Goal: Task Accomplishment & Management: Complete application form

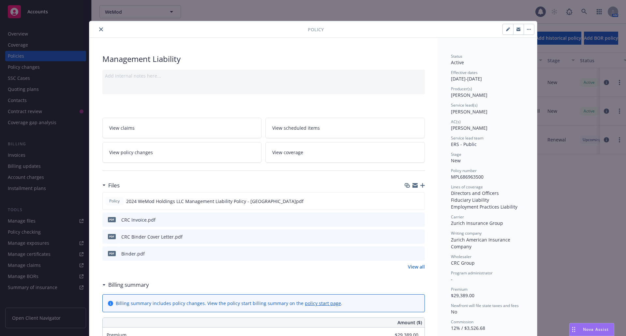
click at [99, 30] on icon "close" at bounding box center [101, 29] width 4 height 4
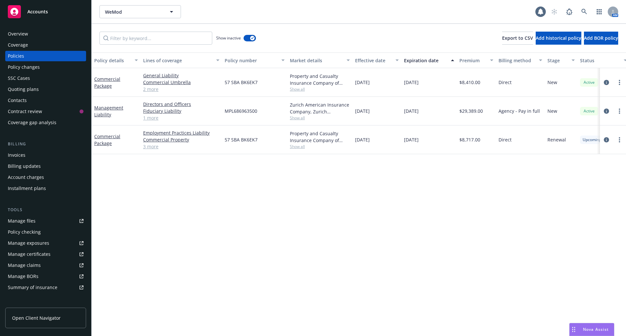
click at [21, 89] on div "Quoting plans" at bounding box center [23, 89] width 31 height 10
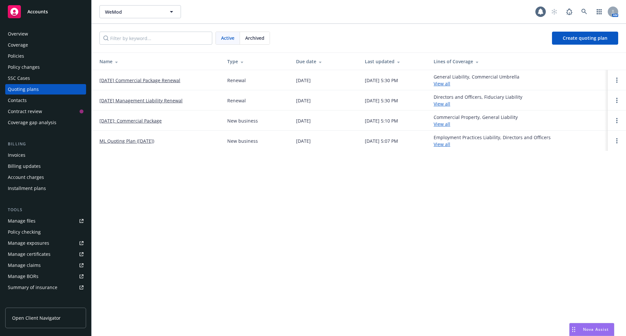
click at [156, 99] on link "[DATE] Management Liability Renewal" at bounding box center [140, 100] width 83 height 7
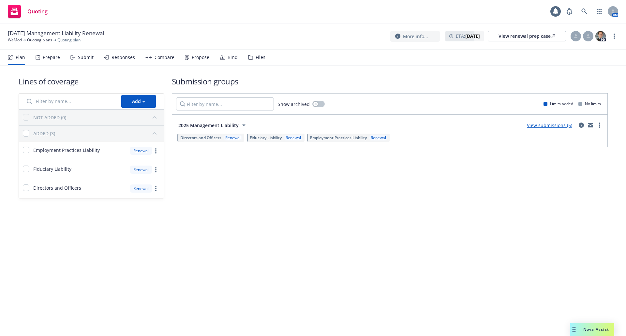
click at [87, 57] on div "Submit" at bounding box center [86, 57] width 16 height 5
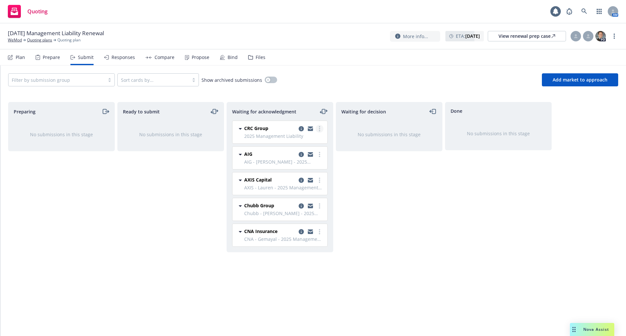
click at [319, 128] on icon "more" at bounding box center [319, 128] width 1 height 5
click at [305, 181] on span "Add accepted decision" at bounding box center [290, 181] width 65 height 6
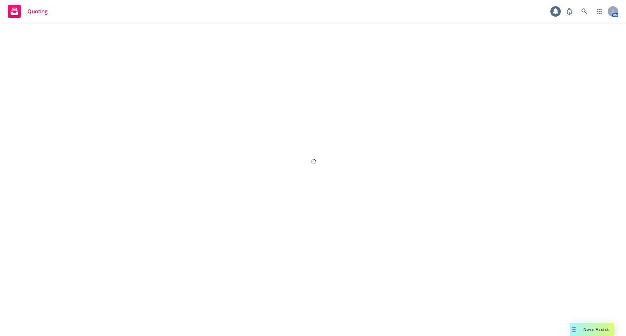
select select "12"
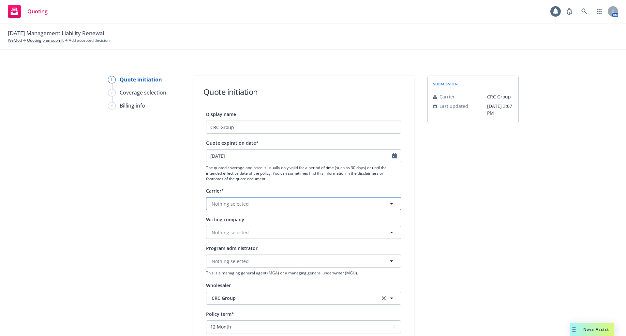
click at [287, 209] on button "Nothing selected" at bounding box center [303, 203] width 195 height 13
type input "zuric"
click at [270, 238] on div "Zurich Insurance Group Appointed carrier" at bounding box center [304, 241] width 186 height 16
click at [206, 235] on button "Nothing selected" at bounding box center [303, 232] width 195 height 13
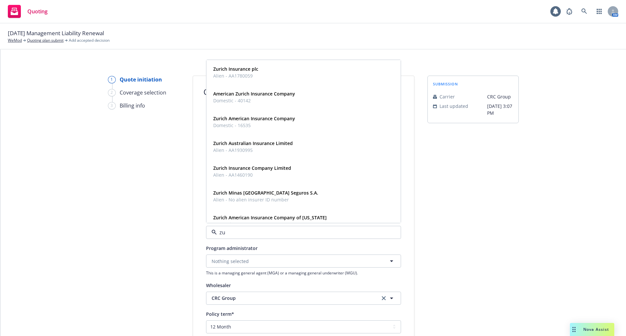
type input "zur"
click at [255, 119] on strong "Zurich American Insurance Company" at bounding box center [254, 118] width 82 height 6
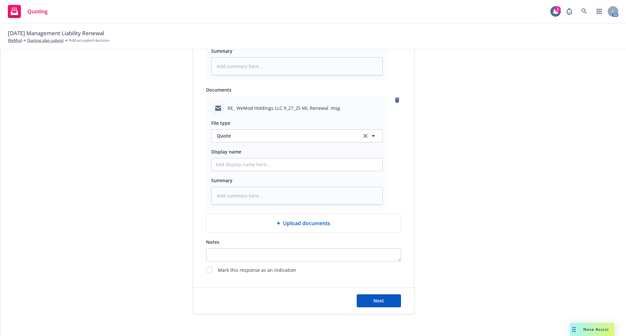
scroll to position [431, 0]
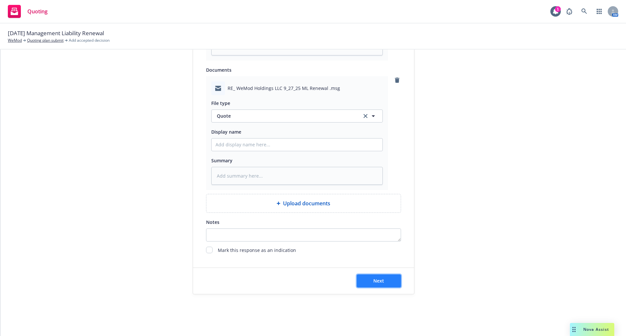
click at [381, 280] on span "Next" at bounding box center [378, 281] width 11 height 6
type textarea "x"
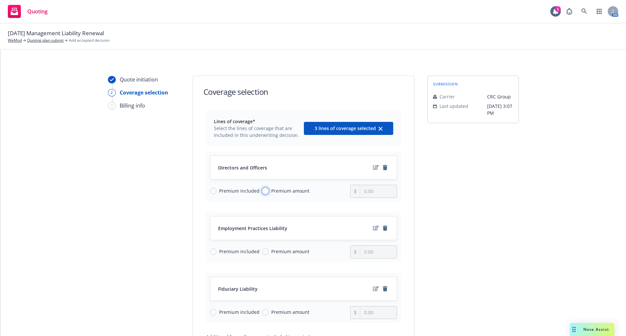
click at [262, 191] on input "Premium amount" at bounding box center [265, 191] width 7 height 7
radio input "true"
drag, startPoint x: 375, startPoint y: 191, endPoint x: 349, endPoint y: 191, distance: 26.4
click at [350, 191] on div "0.00" at bounding box center [373, 191] width 47 height 13
type input "20,101.00"
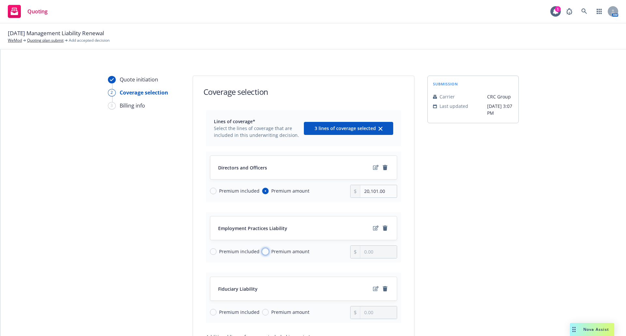
click at [262, 251] on input "Premium amount" at bounding box center [265, 251] width 7 height 7
radio input "true"
drag, startPoint x: 381, startPoint y: 255, endPoint x: 343, endPoint y: 254, distance: 37.8
click at [343, 254] on div "Premium included Premium amount 0.00" at bounding box center [303, 251] width 187 height 13
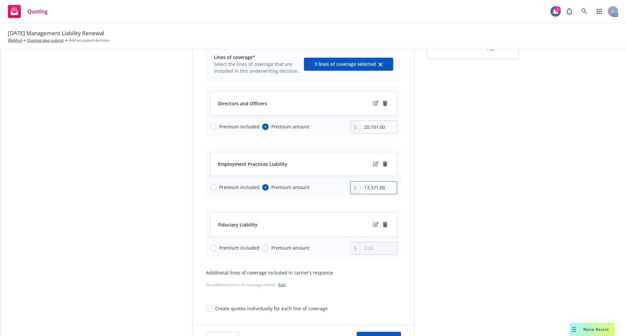
scroll to position [65, 0]
type input "13,371.00"
click at [264, 246] on input "Premium amount" at bounding box center [265, 247] width 7 height 7
radio input "true"
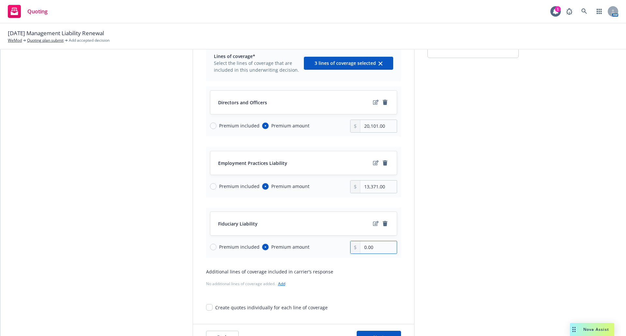
drag, startPoint x: 376, startPoint y: 247, endPoint x: 333, endPoint y: 245, distance: 42.1
click at [333, 245] on div "Premium included Premium amount 0.00" at bounding box center [303, 247] width 187 height 13
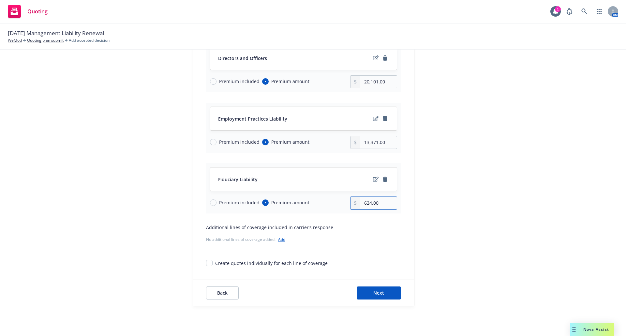
scroll to position [122, 0]
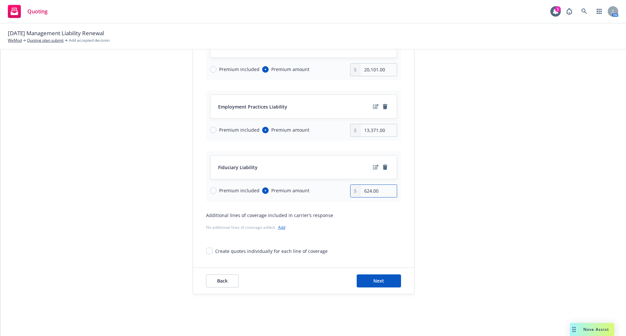
type input "624.00"
click at [278, 227] on link "Add" at bounding box center [281, 228] width 7 height 6
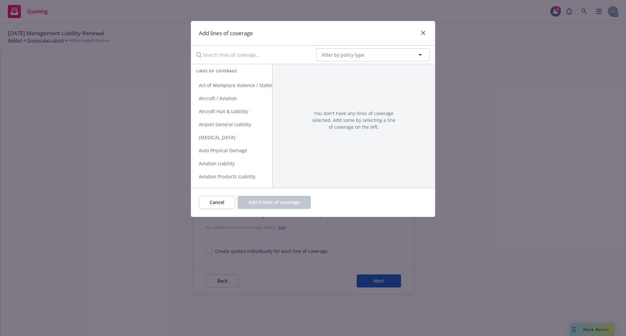
click at [234, 53] on input "Search lines of coverage..." at bounding box center [251, 54] width 119 height 13
type input "crime"
click at [215, 85] on span "Crime" at bounding box center [205, 85] width 29 height 6
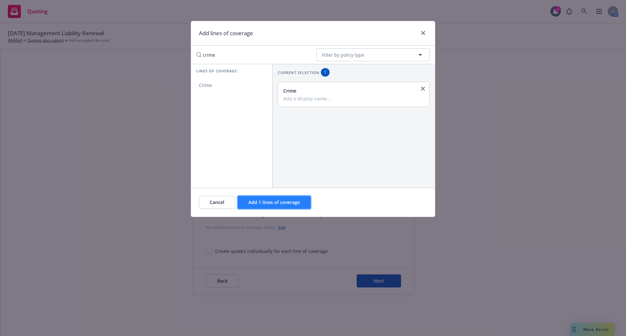
click at [285, 205] on span "Add 1 lines of coverage" at bounding box center [274, 202] width 52 height 6
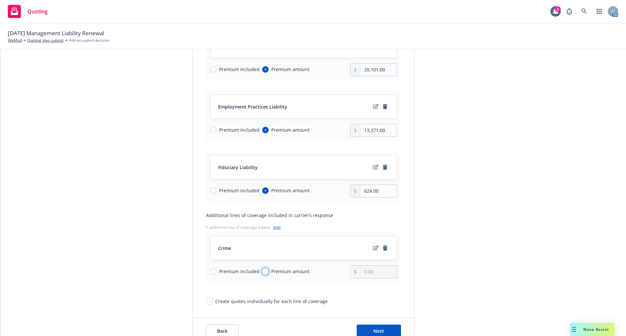
click at [262, 272] on input "Premium amount" at bounding box center [265, 271] width 7 height 7
radio input "true"
click at [376, 273] on input "0.00" at bounding box center [378, 272] width 36 height 12
drag, startPoint x: 376, startPoint y: 273, endPoint x: 347, endPoint y: 276, distance: 29.6
click at [347, 276] on div "Premium included Premium amount 0.00" at bounding box center [303, 271] width 187 height 13
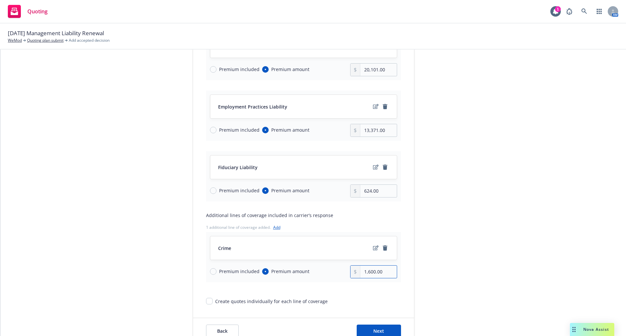
type input "1,600.00"
click at [431, 268] on div "submission Carrier CRC Group Last updated [DATE] 3:07 PM" at bounding box center [472, 149] width 91 height 391
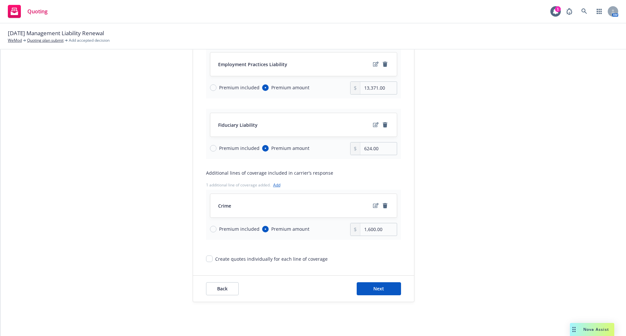
scroll to position [172, 0]
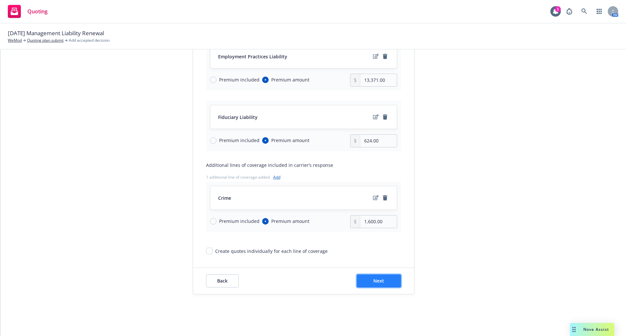
click at [376, 283] on span "Next" at bounding box center [378, 281] width 11 height 6
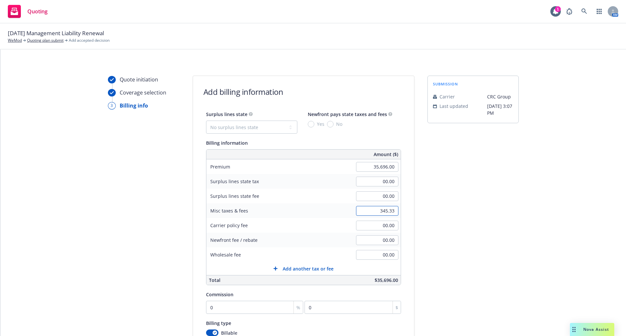
scroll to position [33, 0]
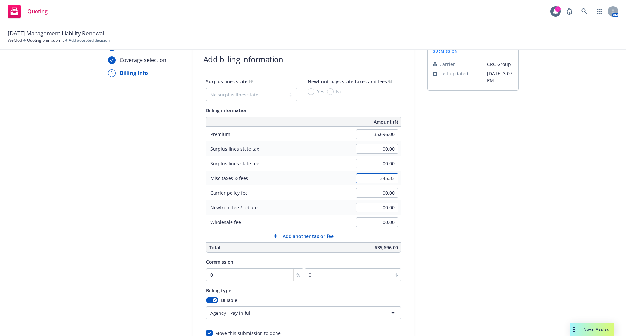
type input "345.33"
click at [247, 272] on input "0" at bounding box center [254, 274] width 97 height 13
type input "12"
type input "4283.52"
type input "12"
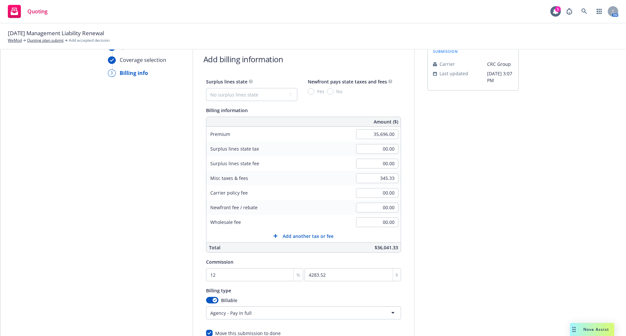
click at [147, 267] on div "Quote initiation Coverage selection 3 Billing info" at bounding box center [144, 209] width 72 height 333
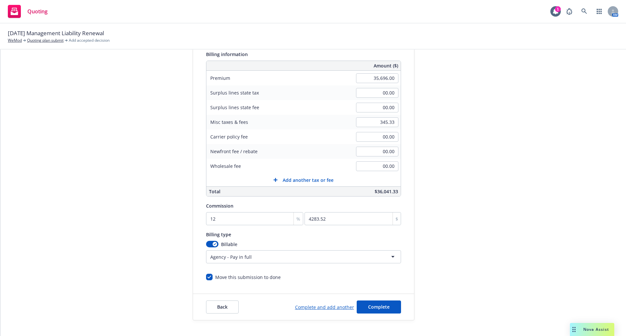
scroll to position [115, 0]
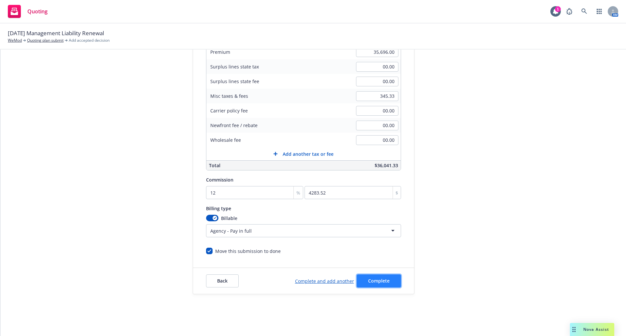
click at [380, 277] on button "Complete" at bounding box center [379, 280] width 44 height 13
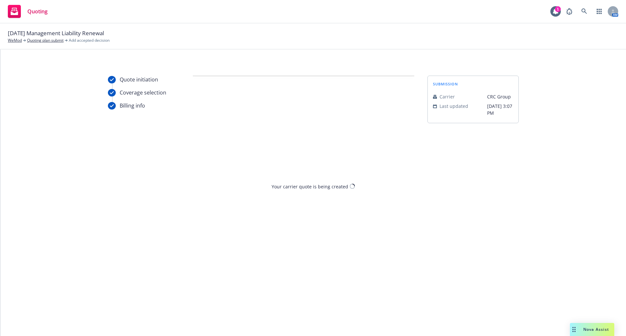
scroll to position [0, 0]
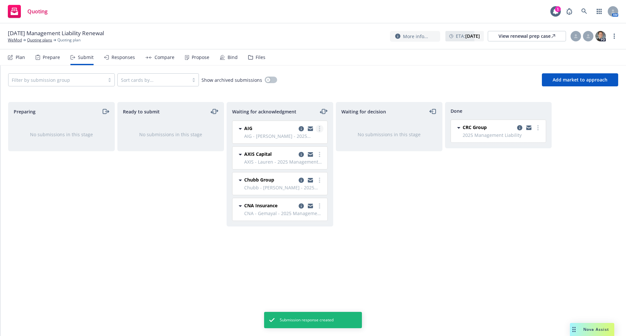
click at [321, 130] on link "more" at bounding box center [320, 129] width 8 height 8
click at [305, 192] on span "Add declined decision" at bounding box center [290, 194] width 64 height 6
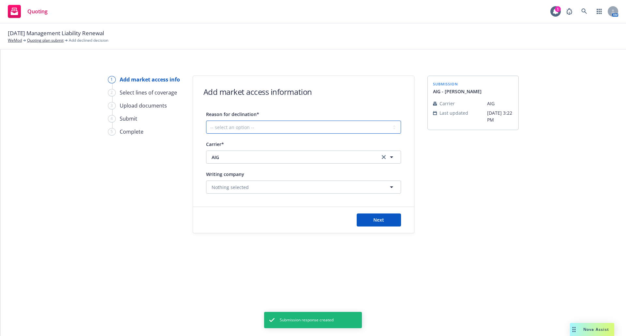
click at [272, 125] on select "-- select an option -- Cannot compete with other markets Carrier non-renewed Ca…" at bounding box center [303, 127] width 195 height 13
select select "CANNOT_COMPETE_WITH_OTHER_MARKETS"
click at [206, 121] on select "-- select an option -- Cannot compete with other markets Carrier non-renewed Ca…" at bounding box center [303, 127] width 195 height 13
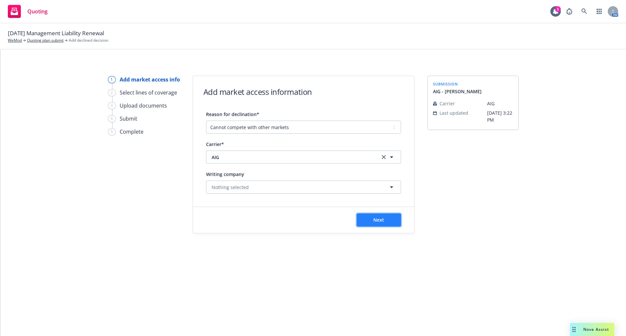
click at [389, 220] on button "Next" at bounding box center [379, 220] width 44 height 13
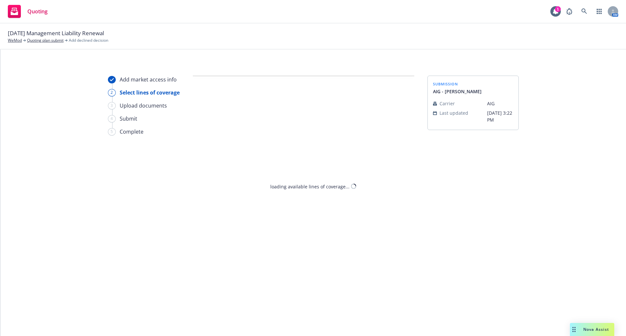
select select "CANNOT_COMPETE_WITH_OTHER_MARKETS"
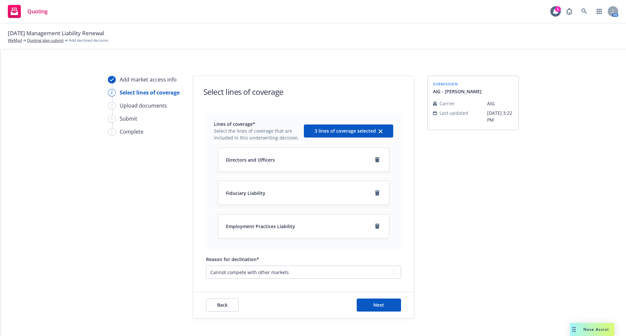
scroll to position [24, 0]
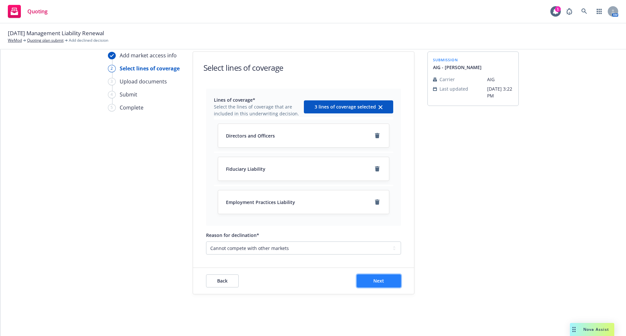
click at [391, 280] on button "Next" at bounding box center [379, 280] width 44 height 13
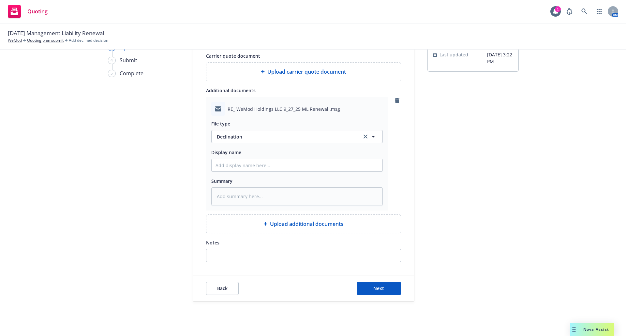
scroll to position [66, 0]
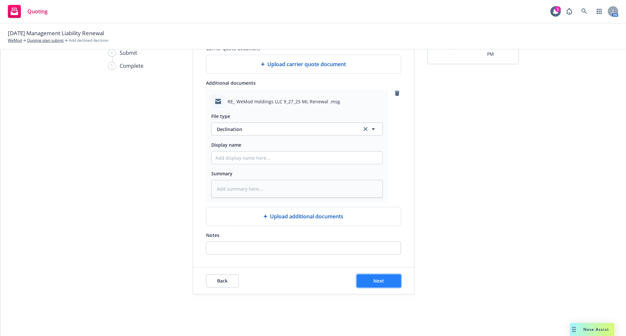
click at [382, 281] on button "Next" at bounding box center [379, 280] width 44 height 13
type textarea "x"
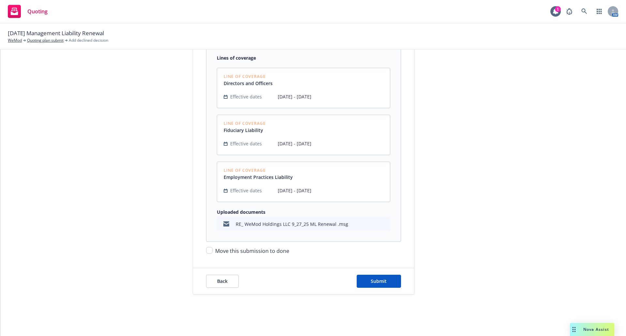
scroll to position [139, 0]
click at [206, 250] on input "Move this submission to done" at bounding box center [209, 250] width 7 height 7
checkbox input "true"
click at [380, 280] on span "Submit" at bounding box center [379, 281] width 16 height 6
